Goal: Information Seeking & Learning: Check status

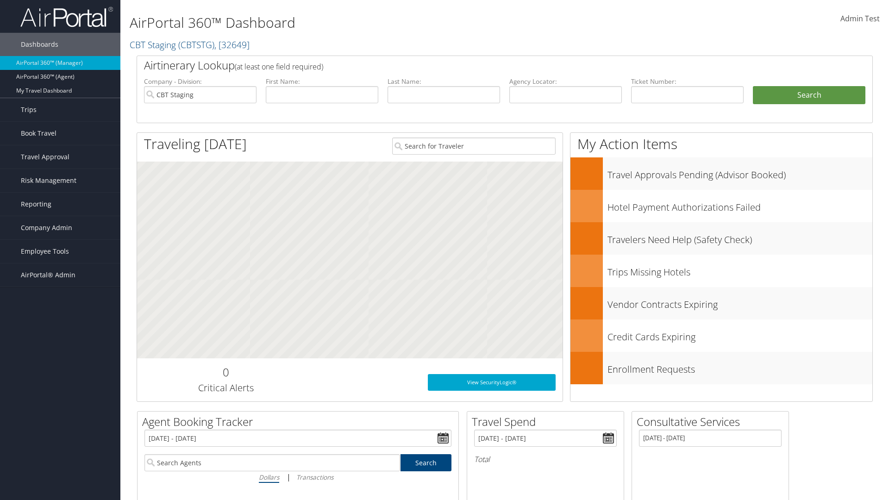
click at [60, 275] on span "AirPortal® Admin" at bounding box center [48, 274] width 55 height 23
click at [0, 0] on link "Analytics" at bounding box center [0, 0] width 0 height 0
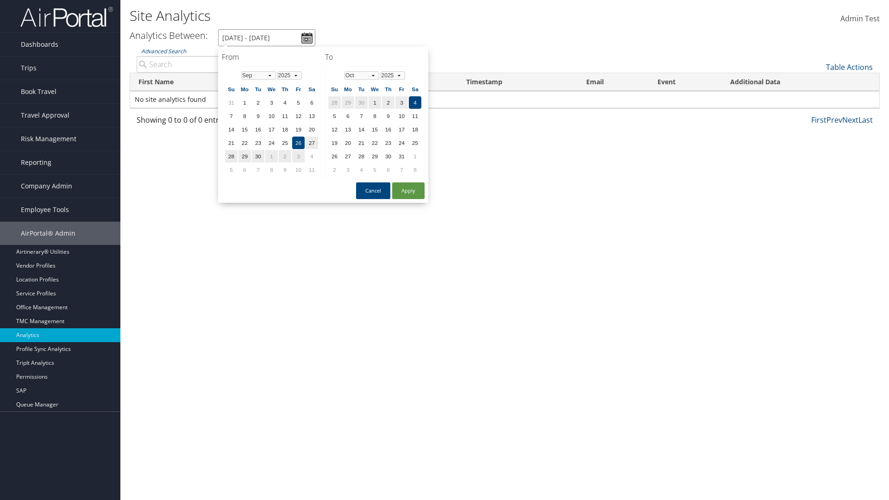
click at [267, 38] on input "[DATE] - [DATE]" at bounding box center [266, 37] width 97 height 17
click at [408, 191] on button "Apply" at bounding box center [408, 190] width 32 height 17
type input "[DATE] - [DATE]"
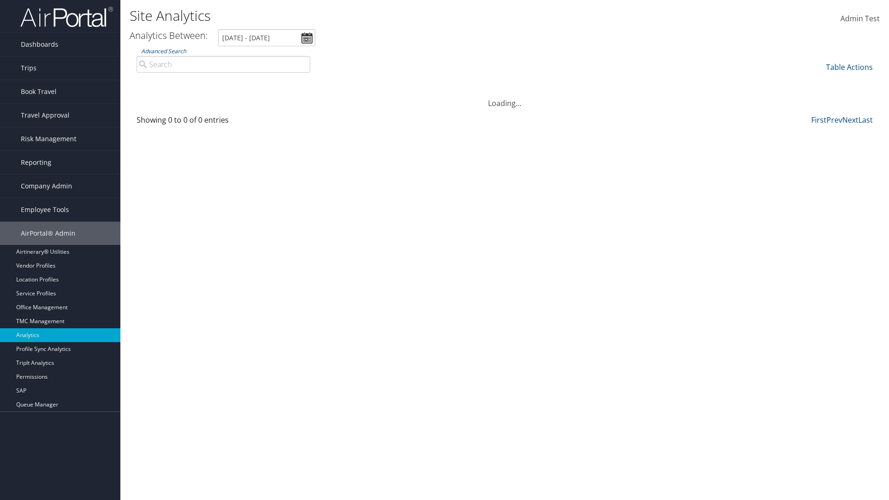
click at [223, 64] on input "Advanced Search" at bounding box center [224, 64] width 174 height 17
type input "[PERSON_NAME]"
